Goal: Task Accomplishment & Management: Use online tool/utility

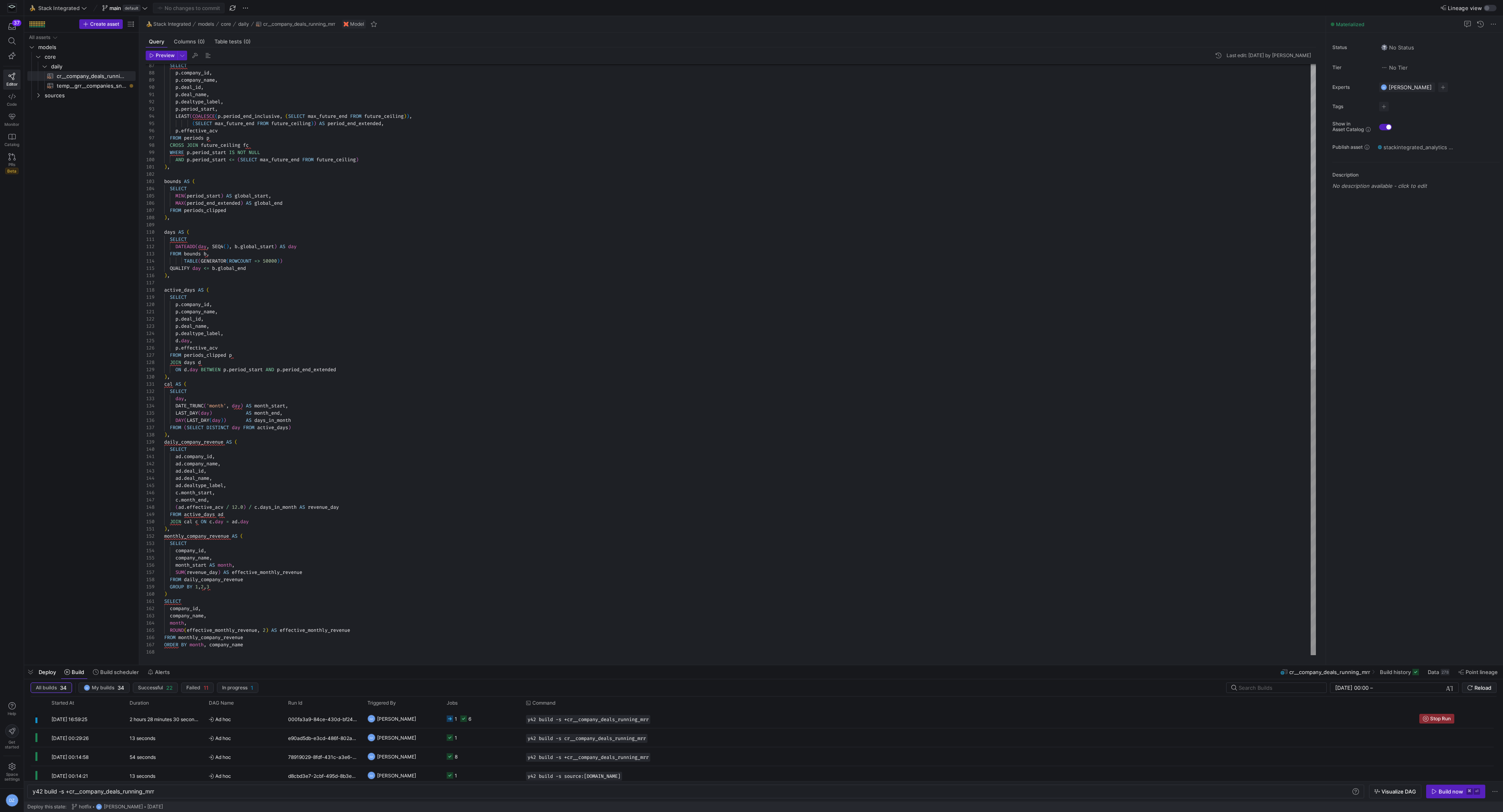
scroll to position [0, 37]
click at [61, 12] on span at bounding box center [58, 8] width 61 height 10
click at [64, 94] on span "SalesDraft" at bounding box center [54, 94] width 26 height 6
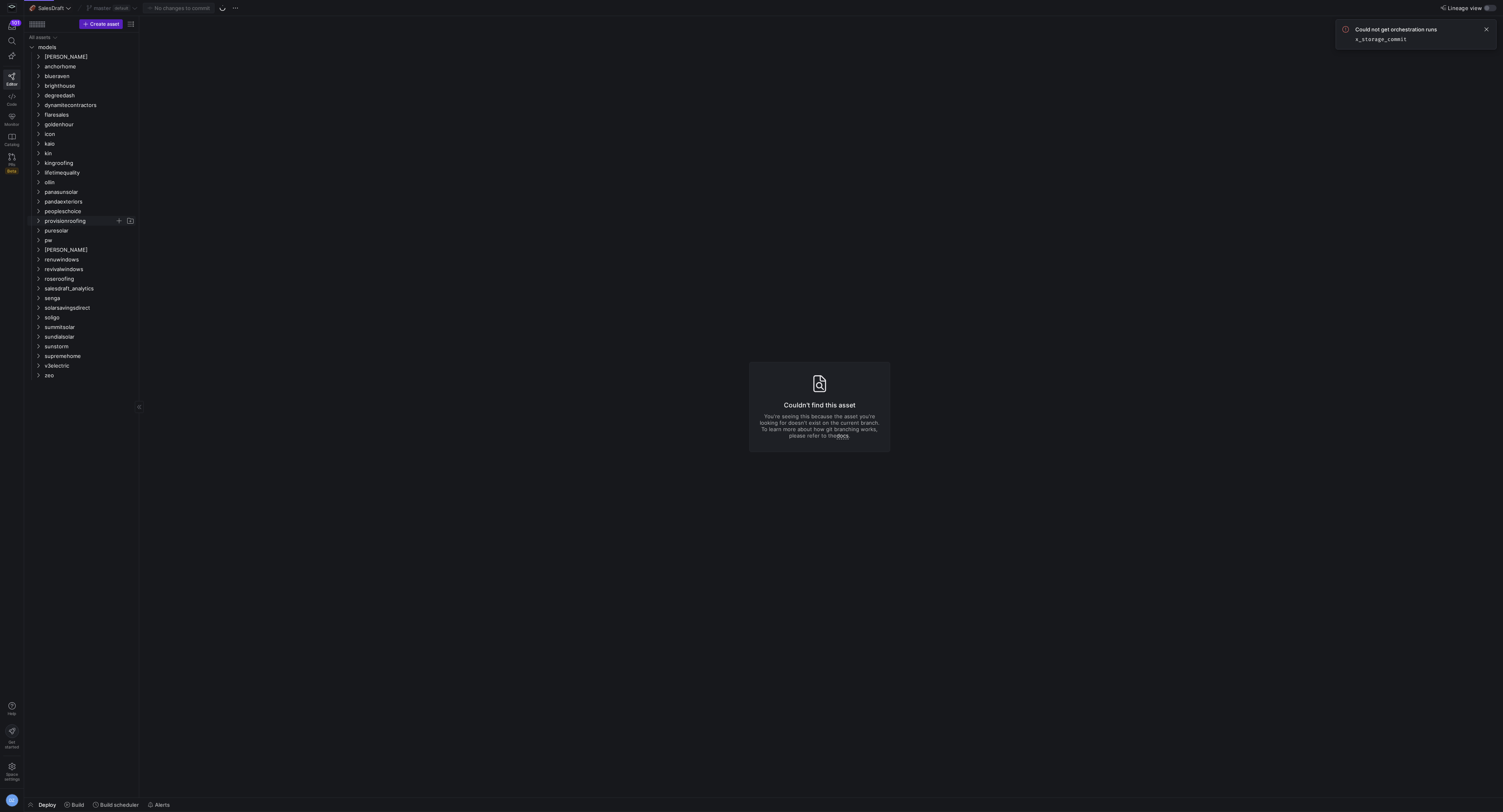
click at [76, 222] on span "provisionroofing" at bounding box center [80, 221] width 71 height 9
click at [75, 233] on span "core" at bounding box center [83, 231] width 64 height 9
click at [81, 241] on span "recruiting" at bounding box center [86, 240] width 58 height 9
click at [81, 251] on span "hourly" at bounding box center [90, 250] width 51 height 9
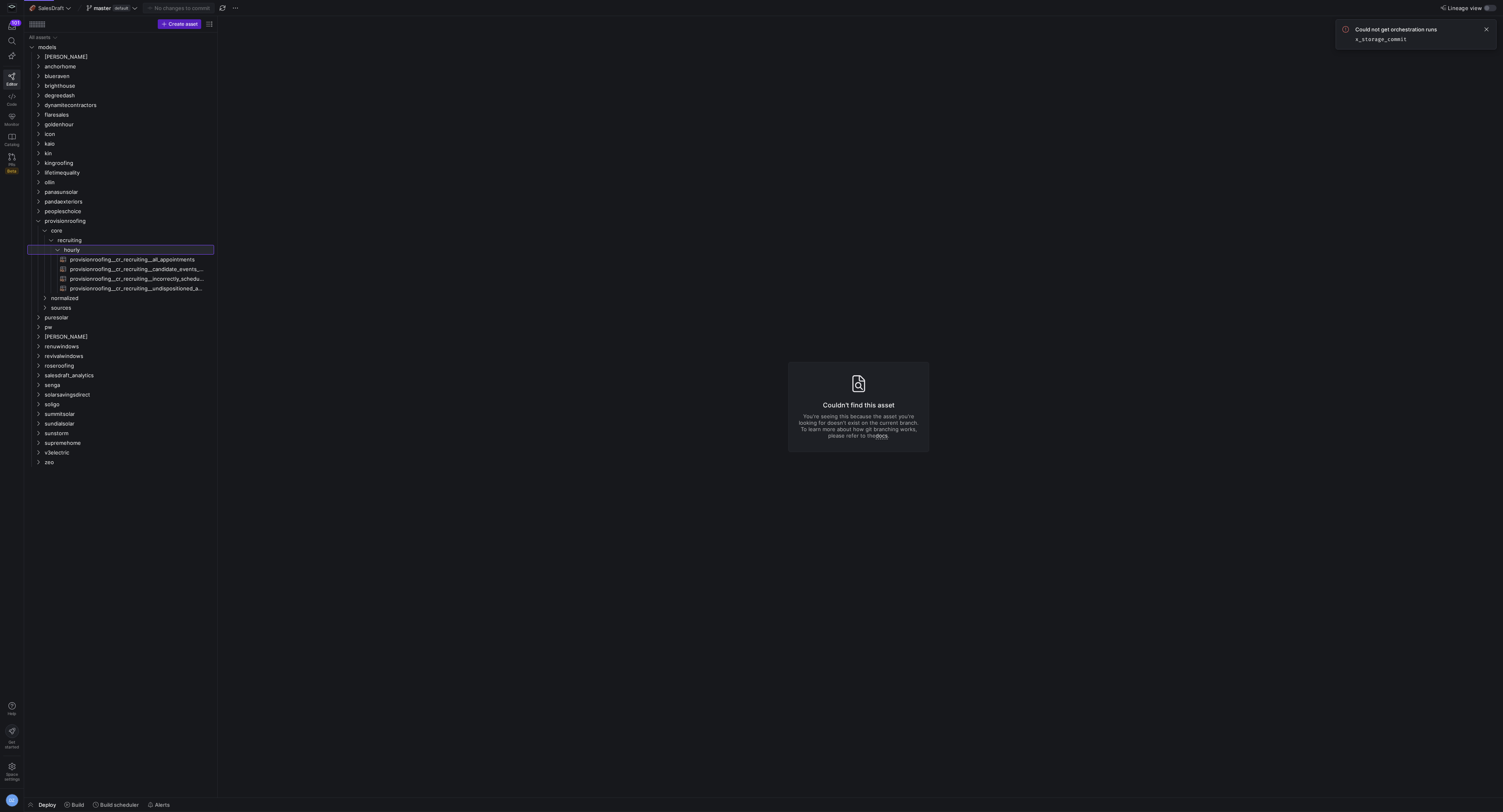
drag, startPoint x: 138, startPoint y: 273, endPoint x: 225, endPoint y: 277, distance: 87.1
click at [162, 268] on span "provisionroofing__cr_recruiting__candidate_events_wide_long​​​​​​​​​​" at bounding box center [137, 270] width 135 height 9
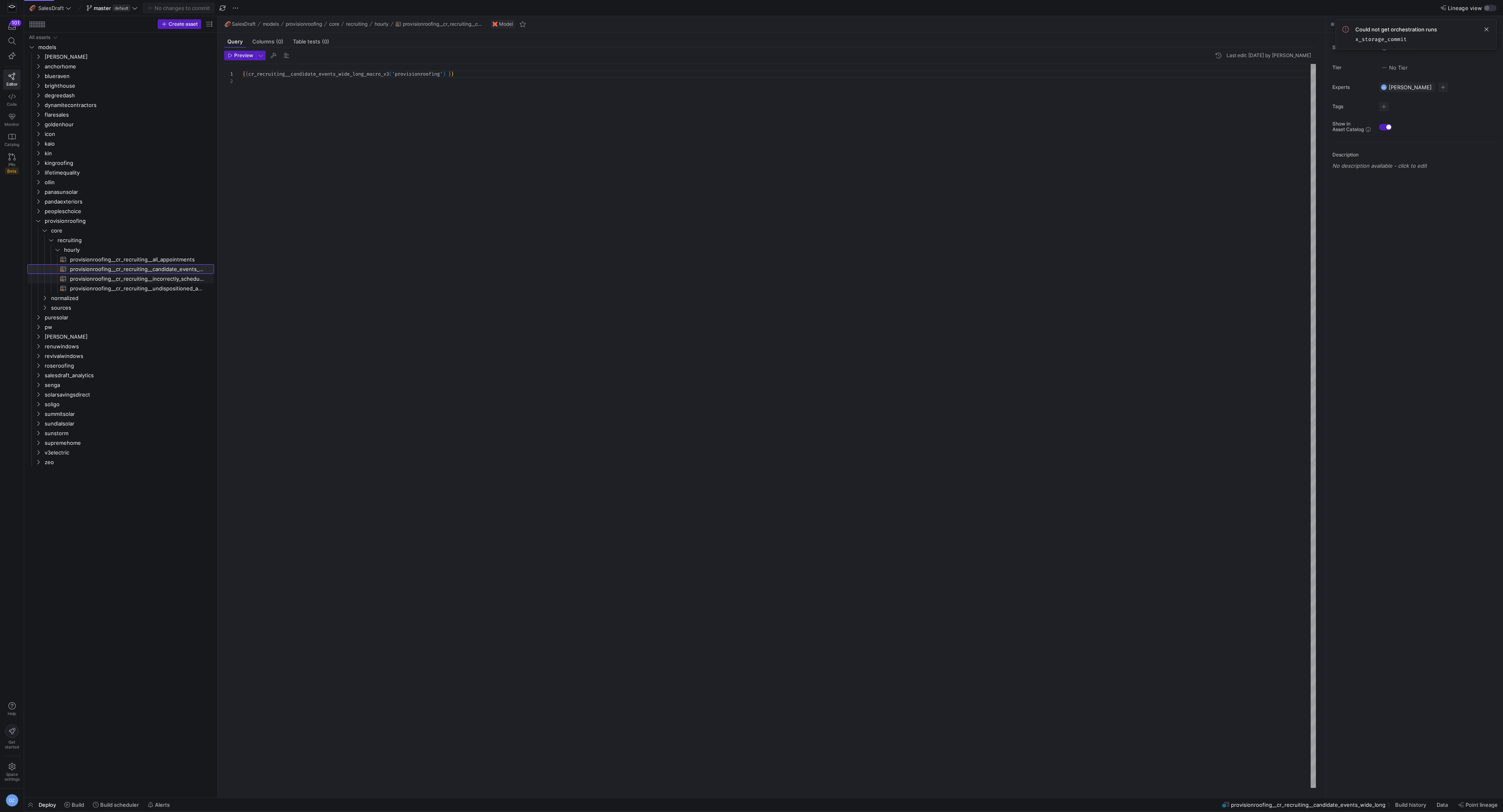
scroll to position [7, 0]
click at [75, 801] on span at bounding box center [74, 805] width 26 height 13
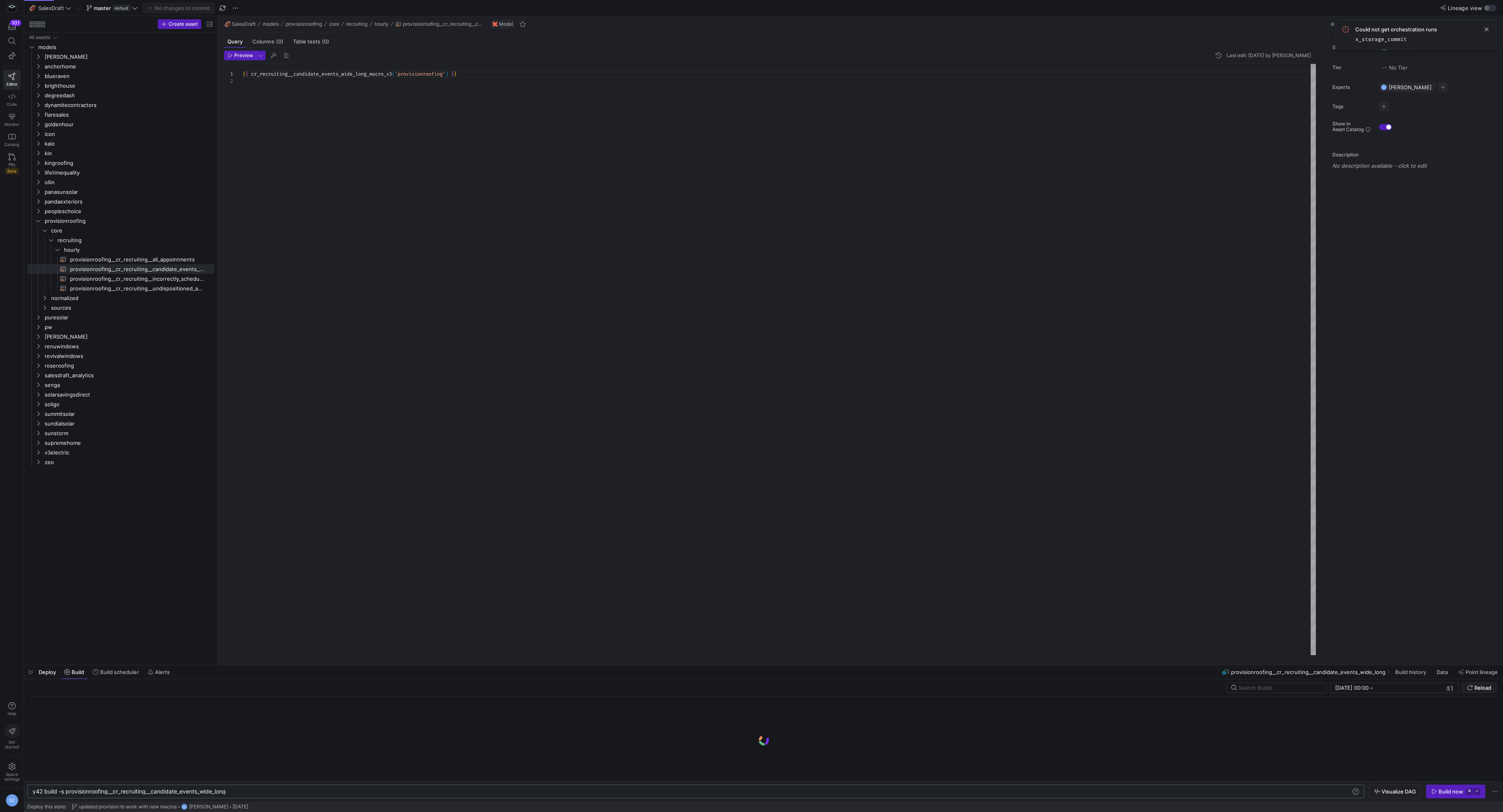
scroll to position [0, 195]
click at [67, 792] on div "y42 build -s provisionroofing__cr_recruiting__cand idate_events_wide_long" at bounding box center [693, 792] width 1320 height 6
click at [260, 793] on div "y42 build -s +provisionroofing__cr_recruiting__can didate_events_wide_long" at bounding box center [693, 792] width 1320 height 6
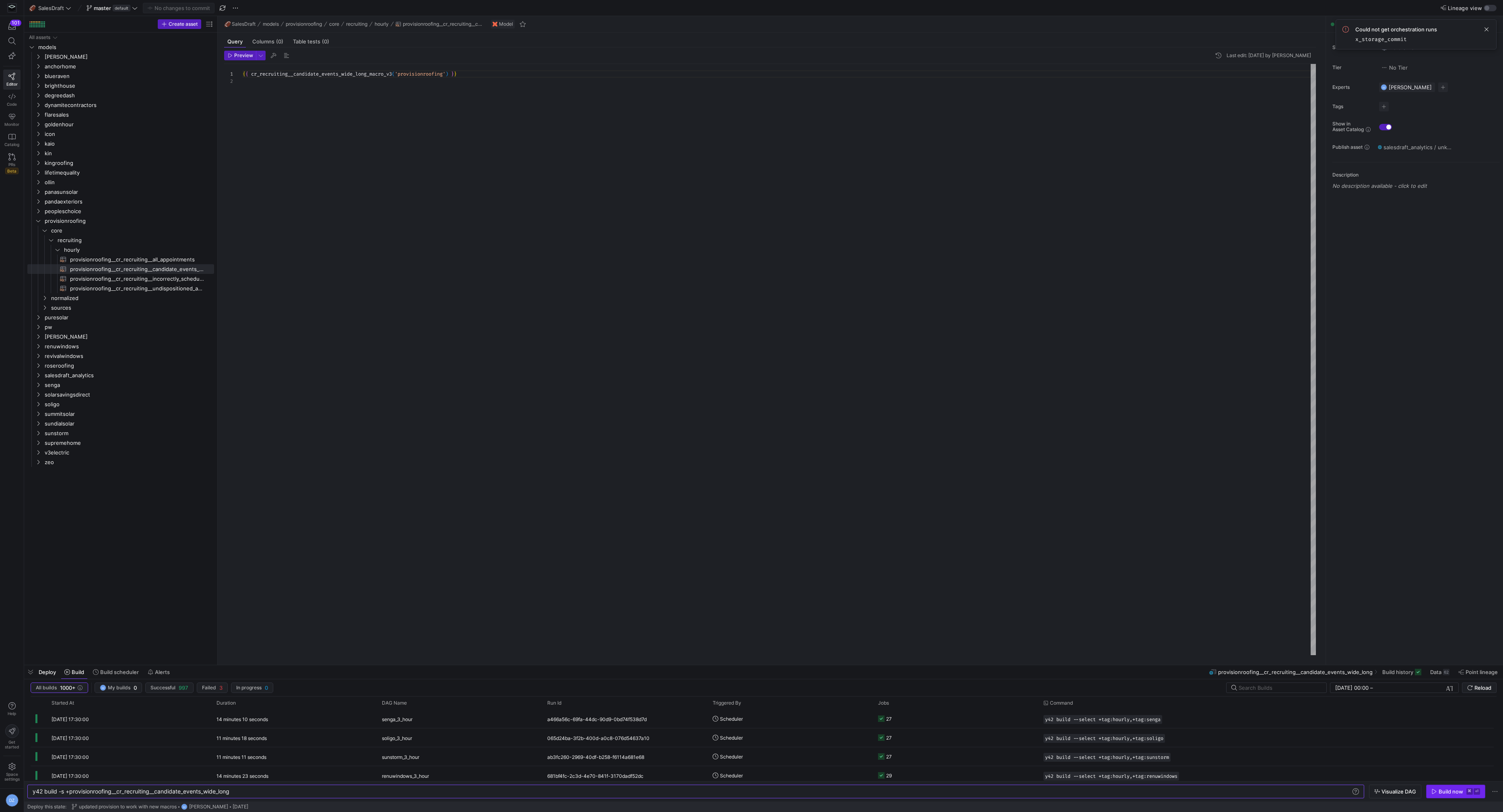
type textarea "y42 build -s +provisionroofing__cr_recruiting__candidate_events_wide_long"
click at [1441, 791] on div "Build now" at bounding box center [1451, 792] width 25 height 6
click at [338, 229] on div "{ { cr_recruiting__candidate_events_wide_long_macro_v3 ( 'provisionroofing' ) }…" at bounding box center [780, 360] width 1074 height 592
click at [1476, 685] on span "Reload" at bounding box center [1483, 688] width 17 height 6
click at [1479, 687] on span "Reload" at bounding box center [1483, 688] width 17 height 6
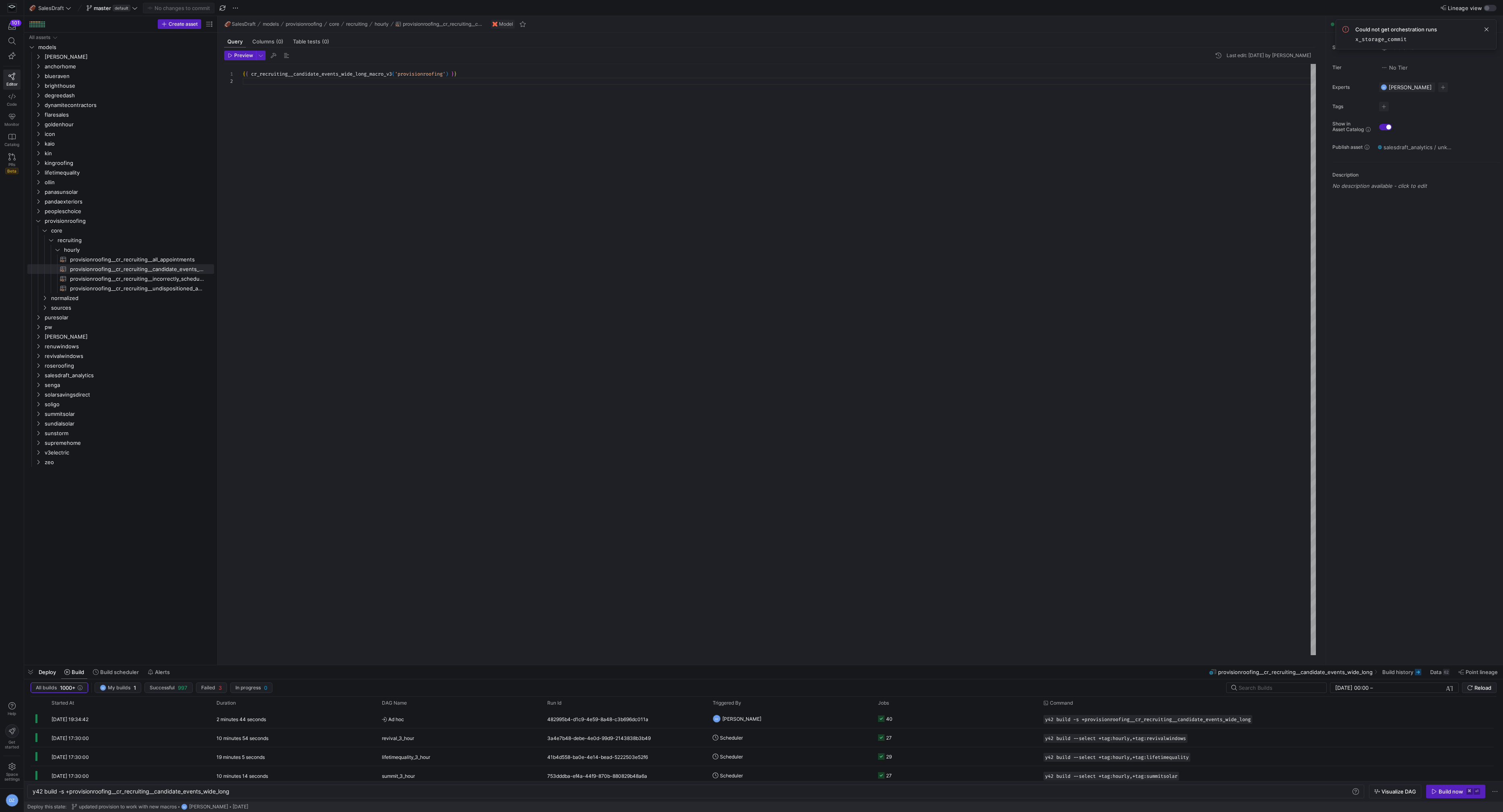
click at [418, 155] on div "{ { cr_recruiting__candidate_events_wide_long_macro_v3 ( 'provisionroofing' ) }…" at bounding box center [780, 360] width 1074 height 592
click at [36, 220] on icon "Press SPACE to select this row." at bounding box center [39, 221] width 6 height 5
click at [36, 220] on icon at bounding box center [39, 221] width 6 height 5
click at [450, 165] on div "{ { cr_recruiting__candidate_events_wide_long_macro_v3 ( 'provisionroofing' ) }…" at bounding box center [780, 360] width 1074 height 592
click at [392, 324] on div "{ { cr_recruiting__candidate_events_wide_long_macro_v3 ( 'provisionroofing' ) }…" at bounding box center [780, 360] width 1074 height 592
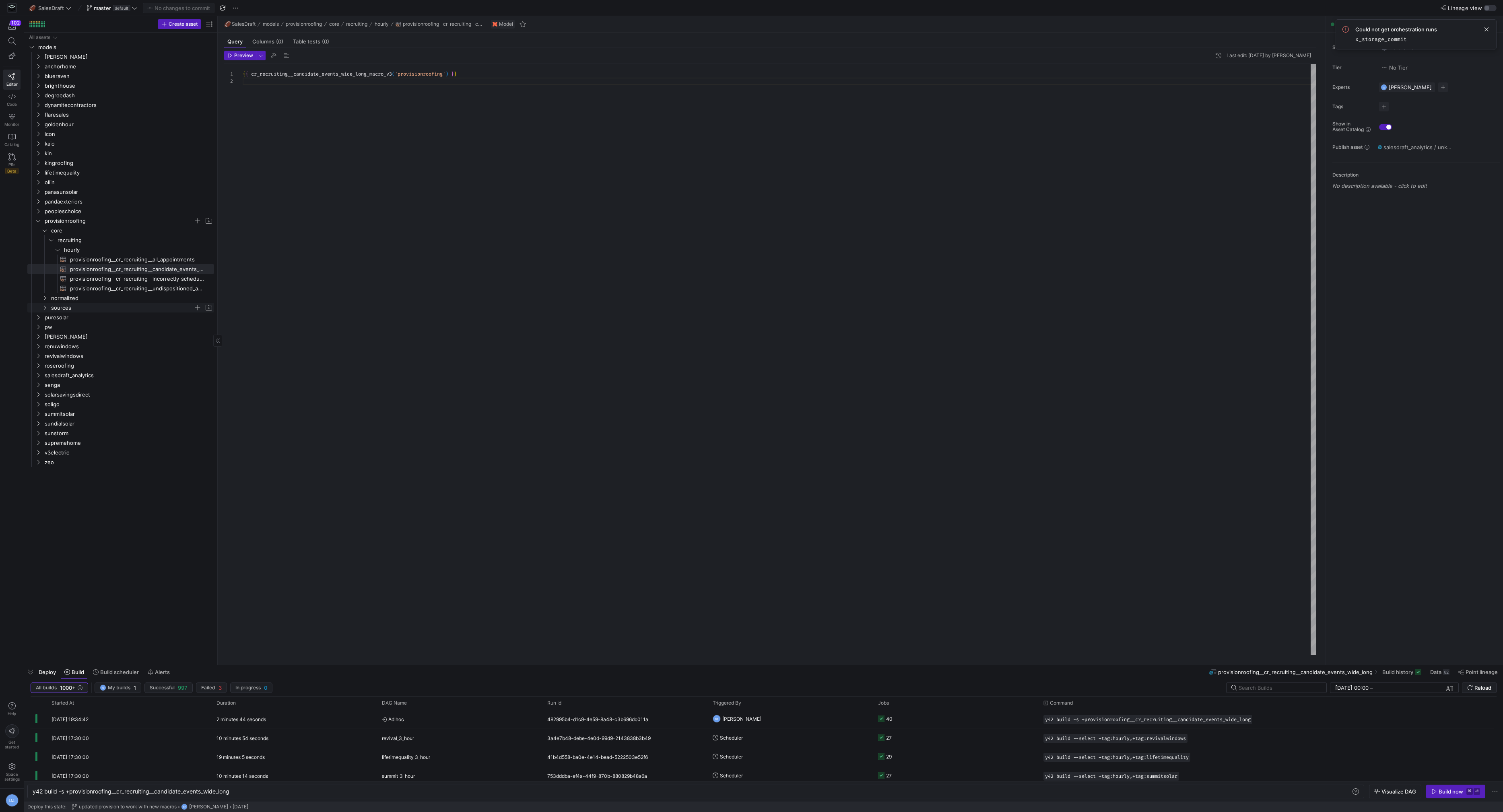
click at [109, 304] on span "sources" at bounding box center [123, 308] width 142 height 9
click at [117, 335] on span "salesdraft" at bounding box center [125, 337] width 136 height 9
click at [104, 348] on span "intermediate" at bounding box center [129, 346] width 130 height 9
click at [116, 356] on span "provisionroofing__int_salesdraft__candidate_meetings​​​​​​​​​​" at bounding box center [137, 356] width 135 height 9
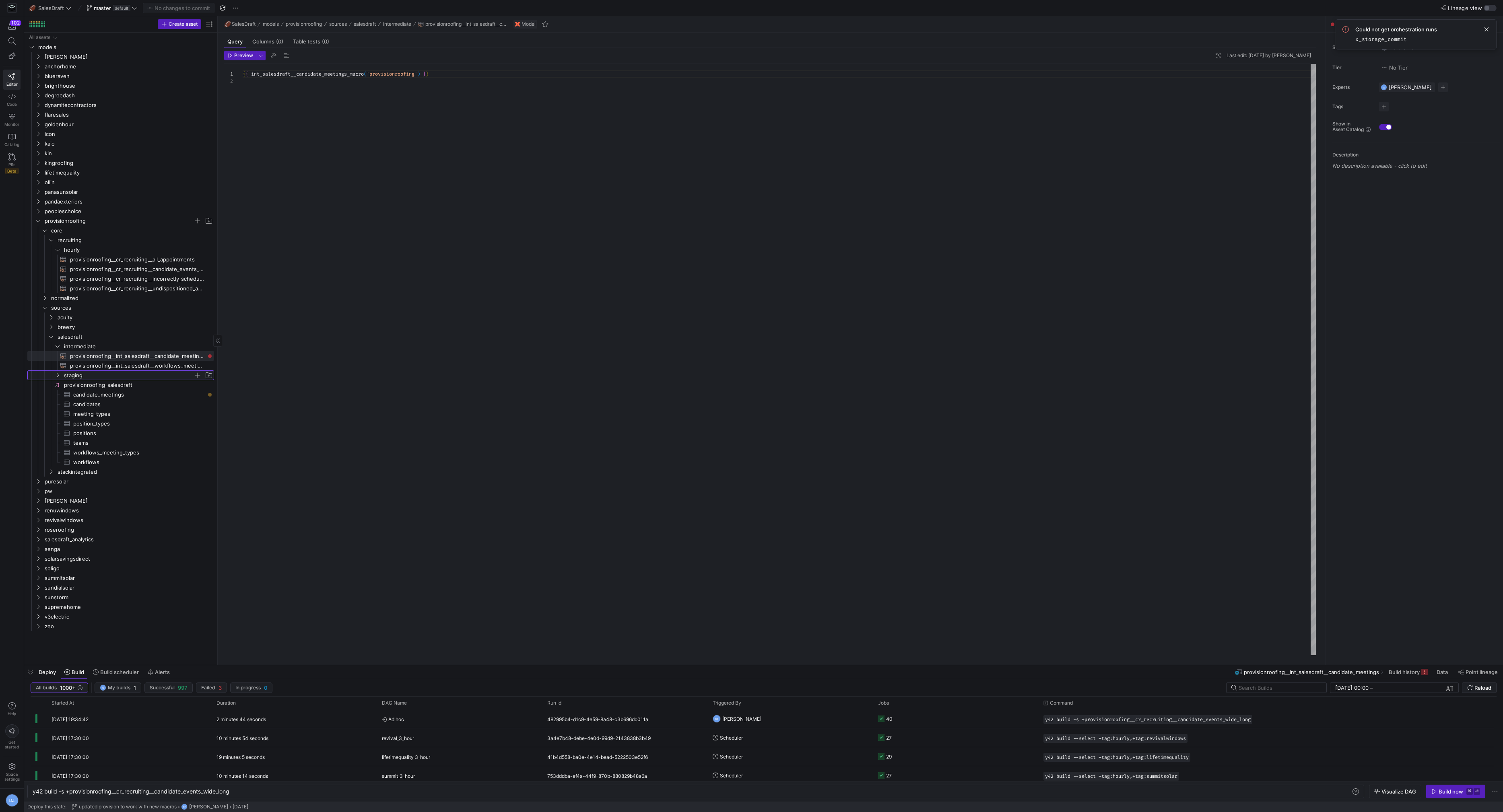
click at [111, 374] on span "staging" at bounding box center [129, 376] width 130 height 9
click at [152, 386] on span "provisionroofing__stg_salesdraft__candidates​​​​​​​​​​" at bounding box center [137, 385] width 134 height 9
click at [387, 314] on div "{ { stg_salesdraft__candidates_macro ( 'provisionroofing' , '066a0a40-7f90-4d89…" at bounding box center [780, 360] width 1074 height 592
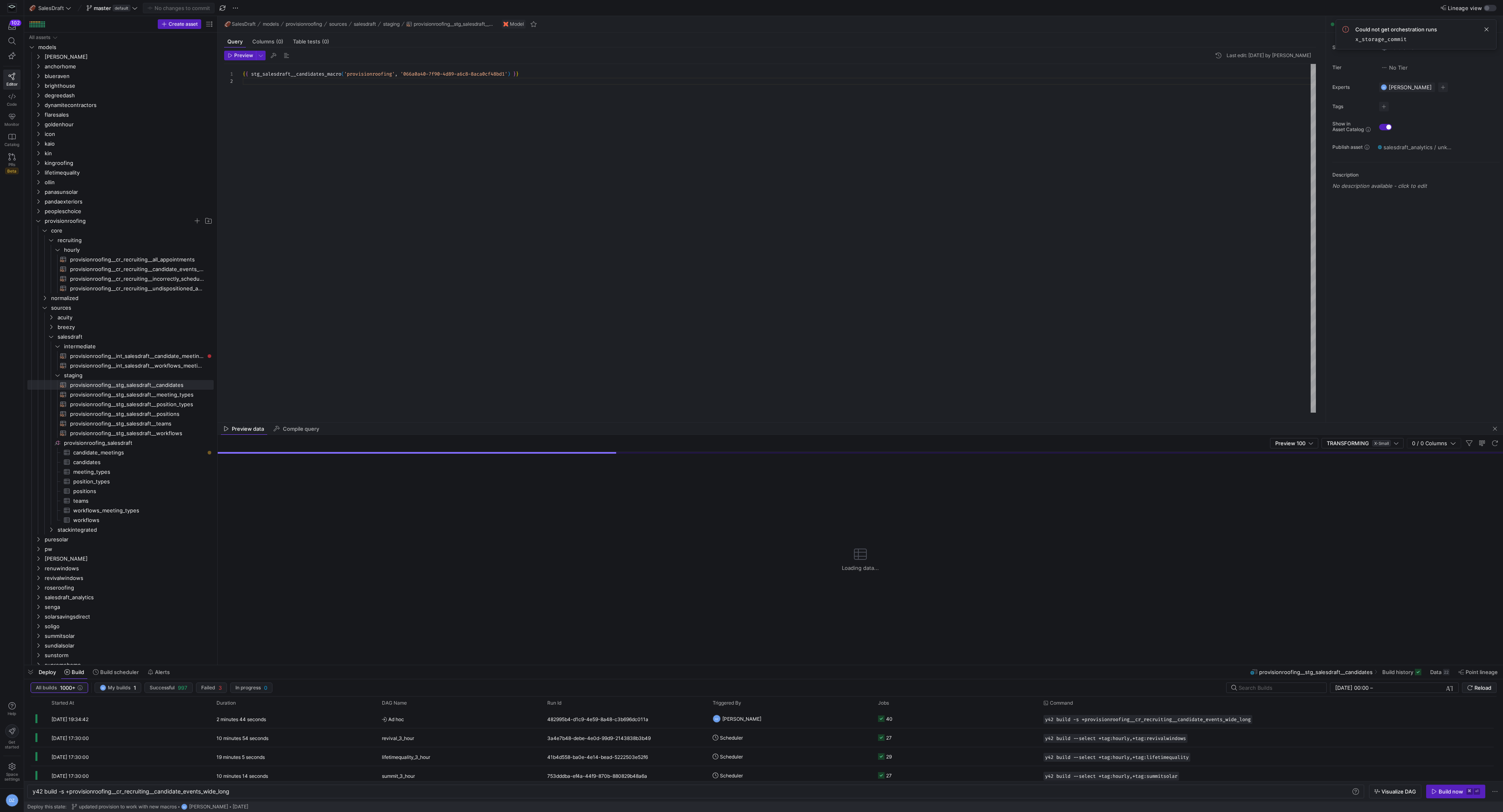
drag, startPoint x: 415, startPoint y: 523, endPoint x: 413, endPoint y: 421, distance: 102.0
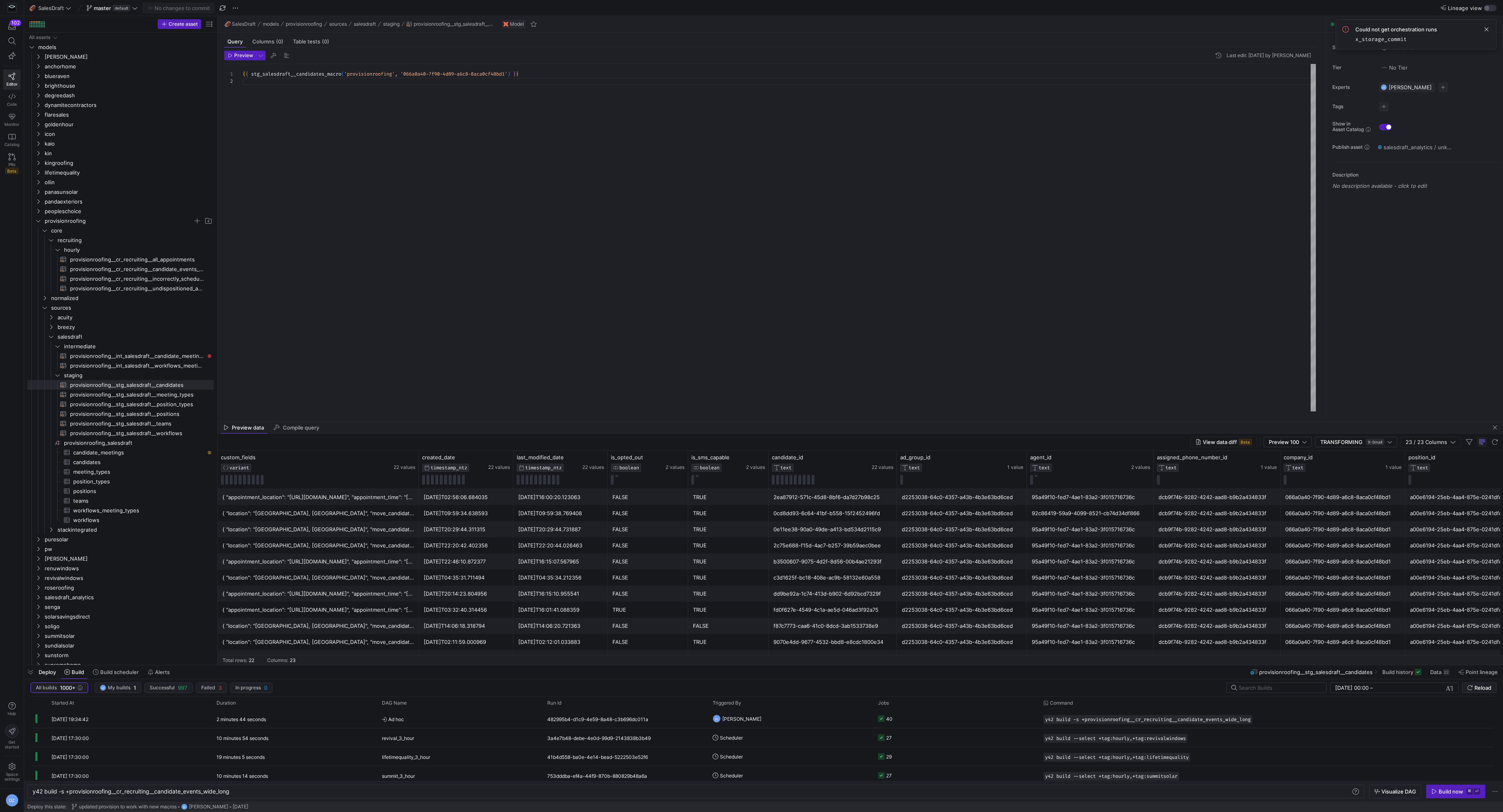
click at [633, 499] on div "FALSE" at bounding box center [648, 497] width 71 height 16
drag, startPoint x: 561, startPoint y: 502, endPoint x: 532, endPoint y: 601, distance: 103.2
click at [532, 601] on div "{ "appointment_location": "[URL][DOMAIN_NAME]", "appointment_time": "[DATE]T10:…" at bounding box center [1440, 666] width 2445 height 354
click at [465, 536] on div "[DATE]T20:29:44.311315" at bounding box center [466, 530] width 85 height 16
click at [152, 270] on span "provisionroofing__cr_recruiting__candidate_events_wide_long​​​​​​​​​​" at bounding box center [137, 270] width 134 height 9
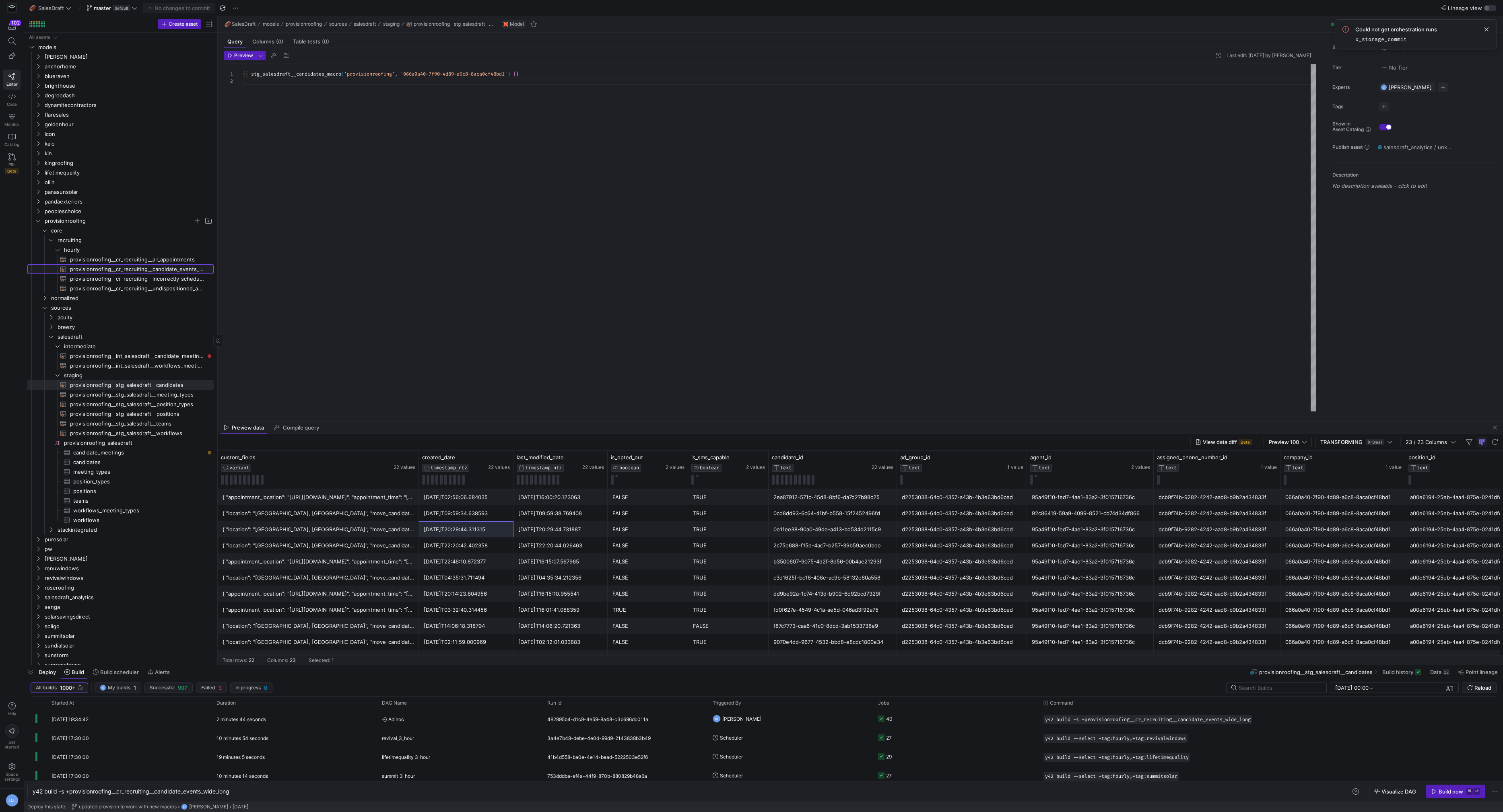
type textarea "{{ cr_recruiting__candidate_events_wide_long_macro_v3('provisionroofing') }}"
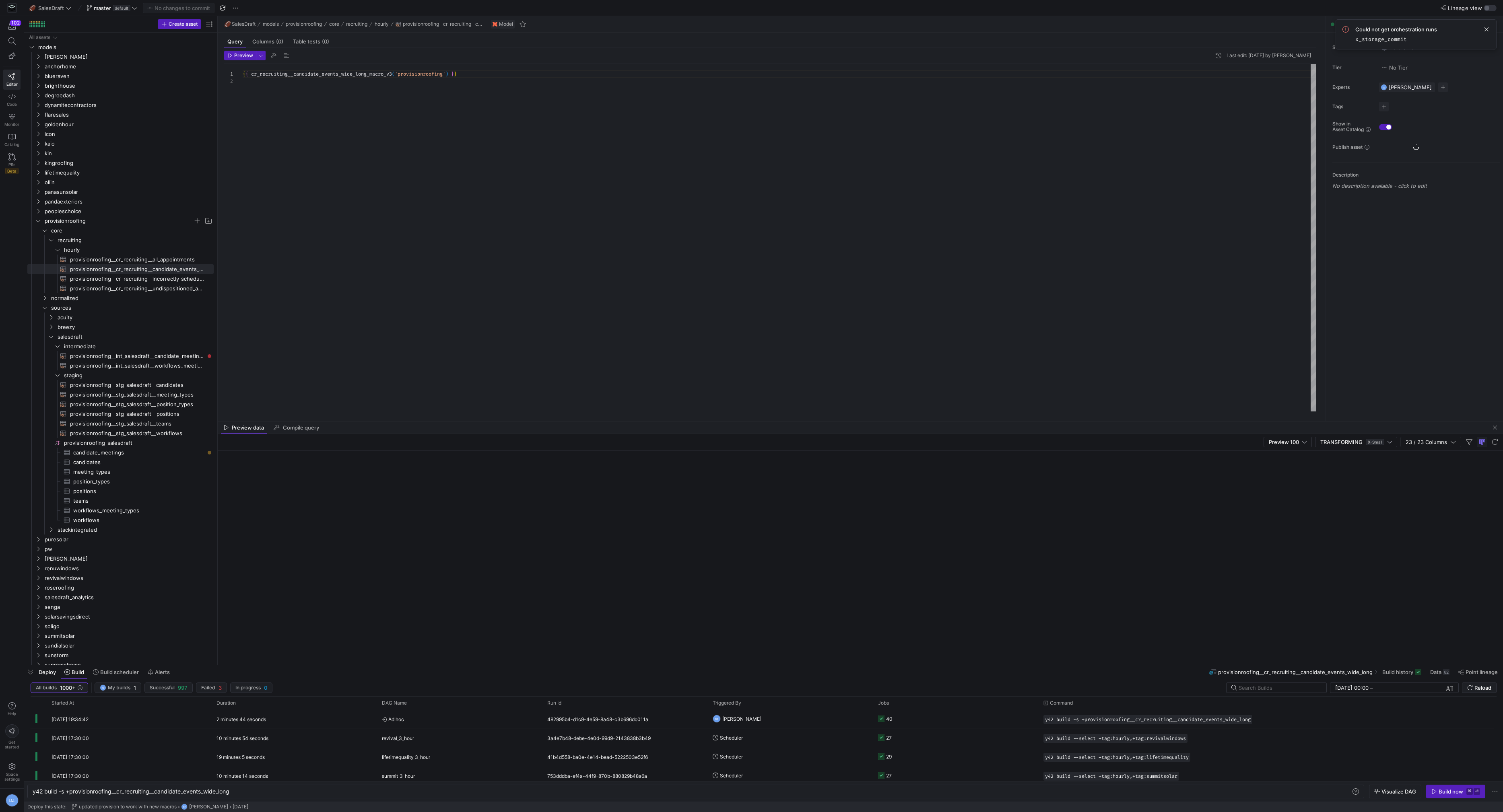
click at [428, 188] on div "{ { cr_recruiting__candidate_events_wide_long_macro_v3 ( 'provisionroofing' ) }…" at bounding box center [780, 238] width 1074 height 348
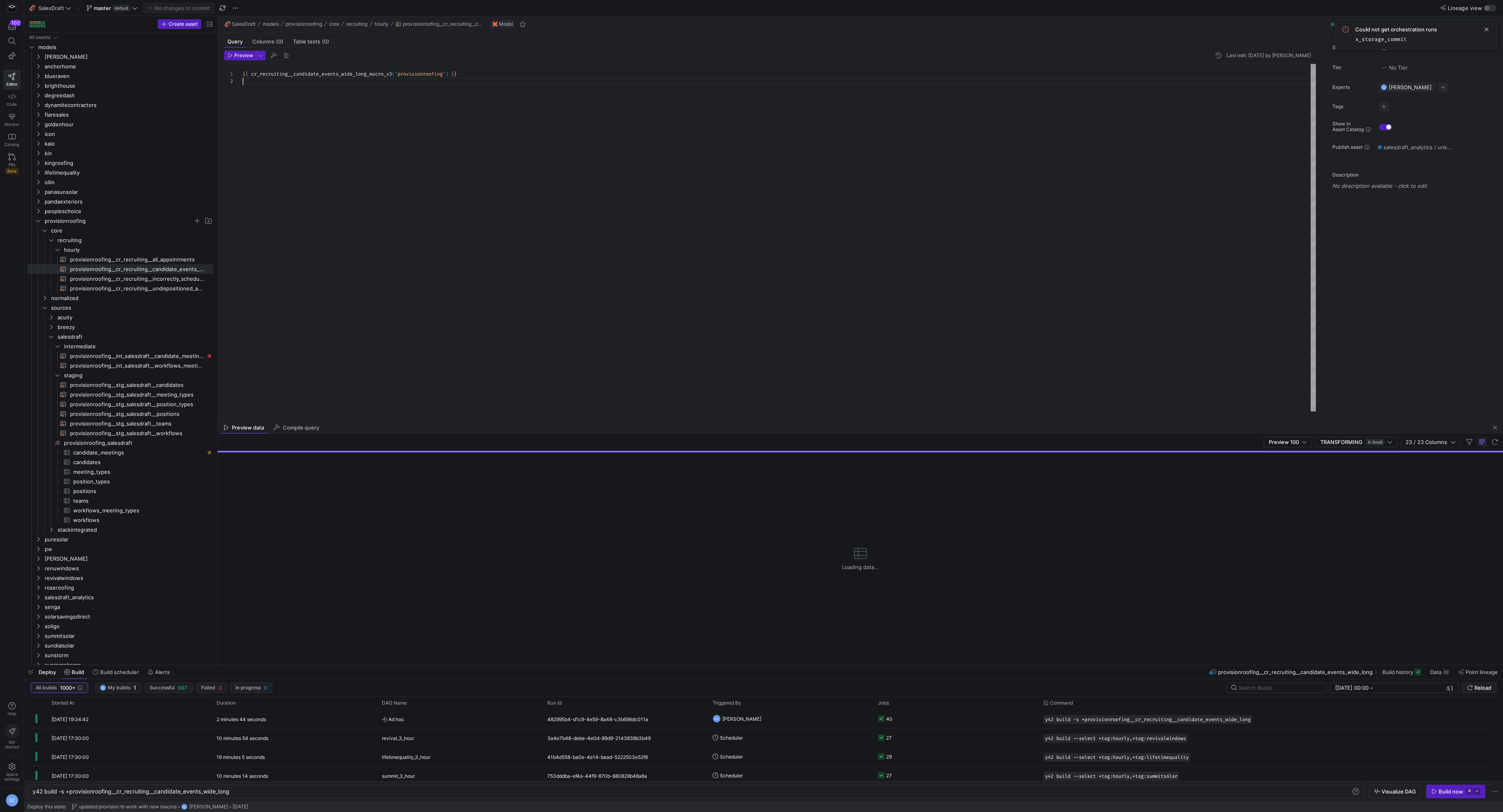
click at [469, 172] on div "{ { cr_recruiting__candidate_events_wide_long_macro_v3 ( 'provisionroofing' ) }…" at bounding box center [780, 238] width 1074 height 348
click at [1493, 427] on span "button" at bounding box center [1495, 428] width 10 height 10
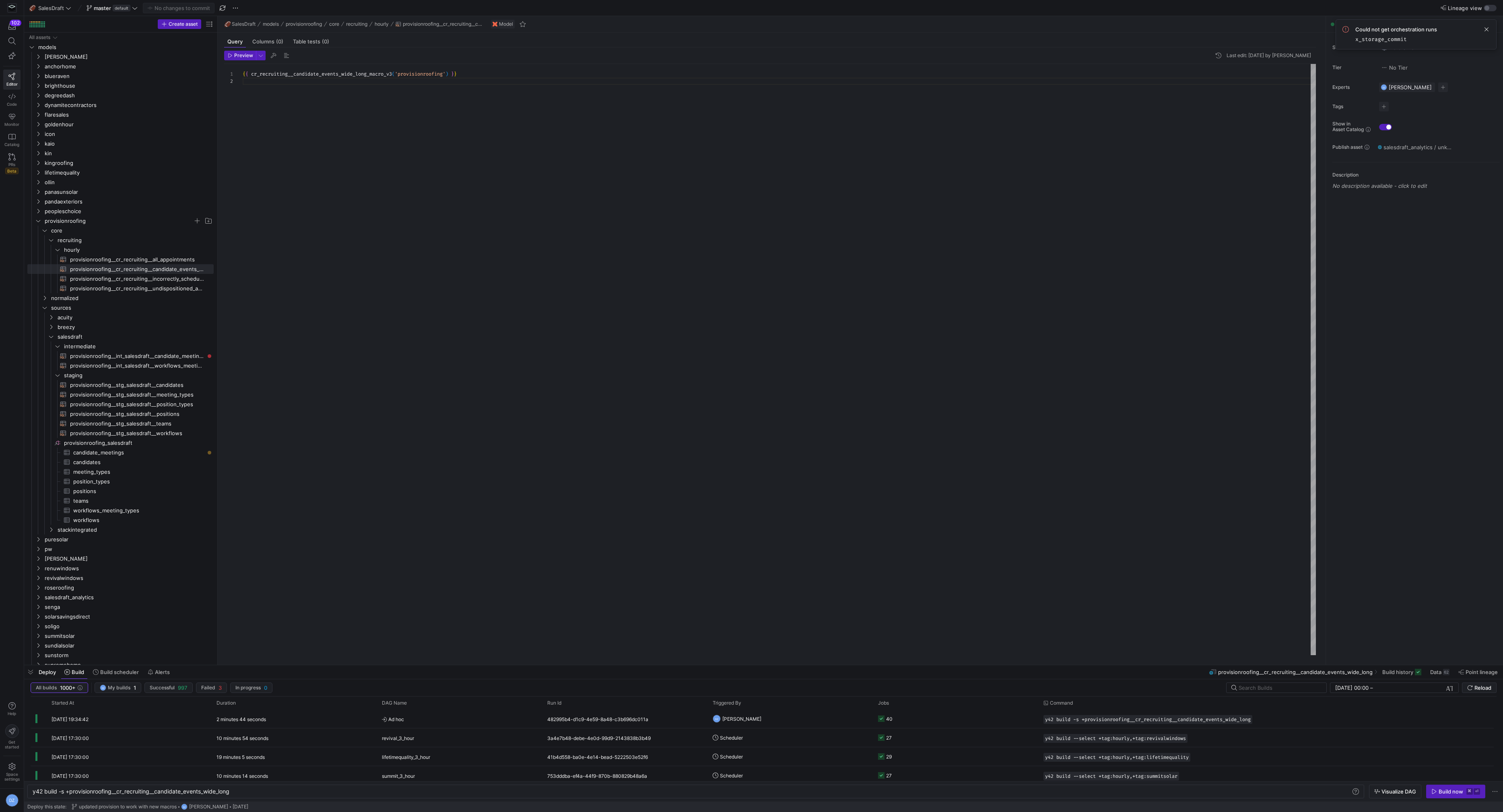
click at [637, 460] on div "{ { cr_recruiting__candidate_events_wide_long_macro_v3 ( 'provisionroofing' ) }…" at bounding box center [780, 360] width 1074 height 592
click at [429, 229] on div "{ { cr_recruiting__candidate_events_wide_long_macro_v3 ( 'provisionroofing' ) }…" at bounding box center [780, 360] width 1074 height 592
click at [729, 183] on div "{ { cr_recruiting__candidate_events_wide_long_macro_v3 ( 'provisionroofing' ) }…" at bounding box center [780, 360] width 1074 height 592
